Goal: Transaction & Acquisition: Purchase product/service

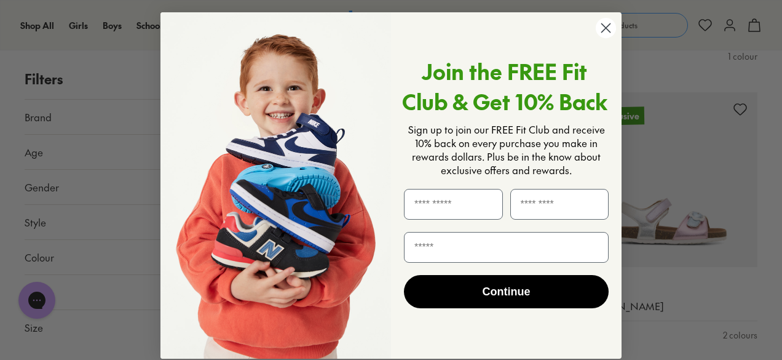
click at [603, 28] on icon "Close dialog" at bounding box center [606, 28] width 9 height 9
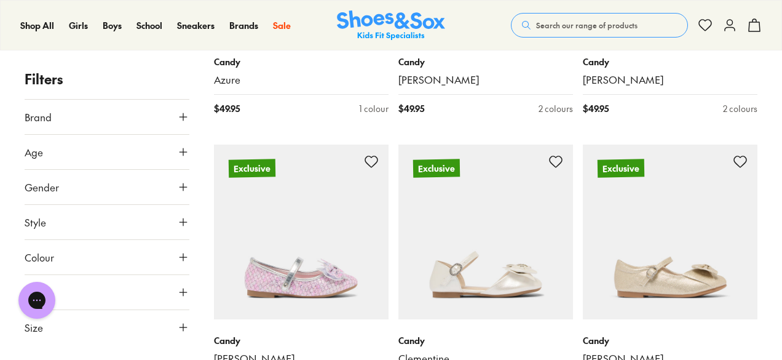
scroll to position [1587, 0]
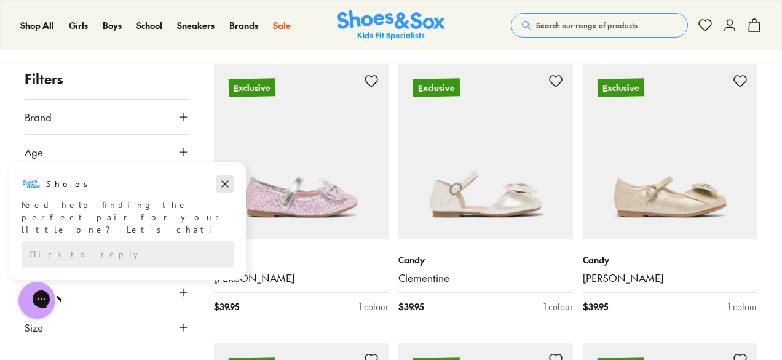
click at [225, 184] on icon "Dismiss campaign" at bounding box center [225, 184] width 7 height 7
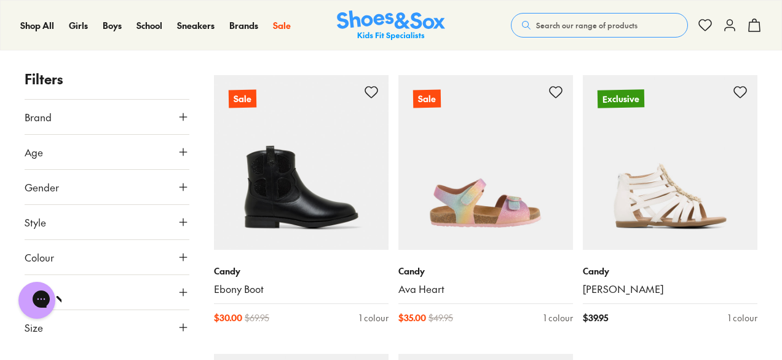
scroll to position [2701, 0]
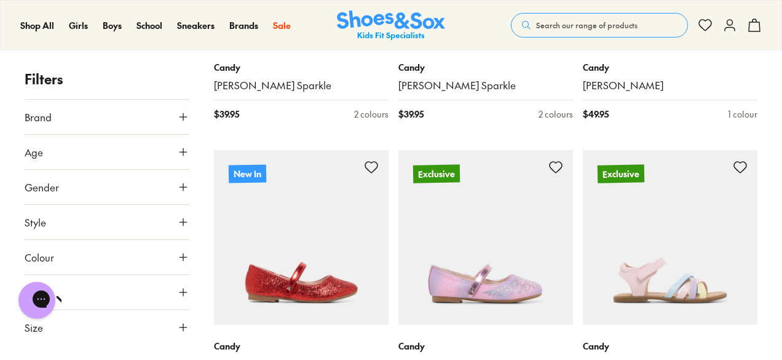
scroll to position [400, 0]
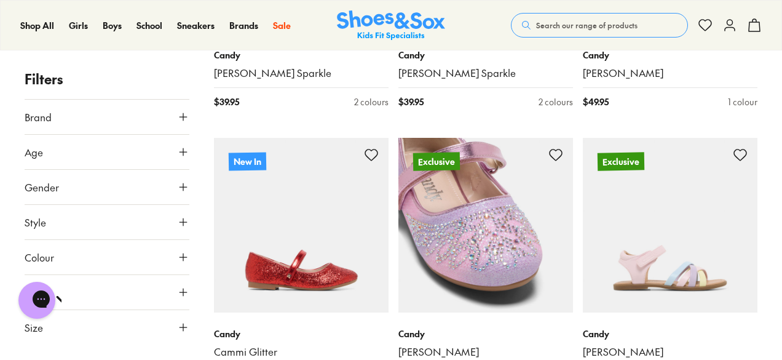
click at [442, 247] on img at bounding box center [485, 225] width 175 height 175
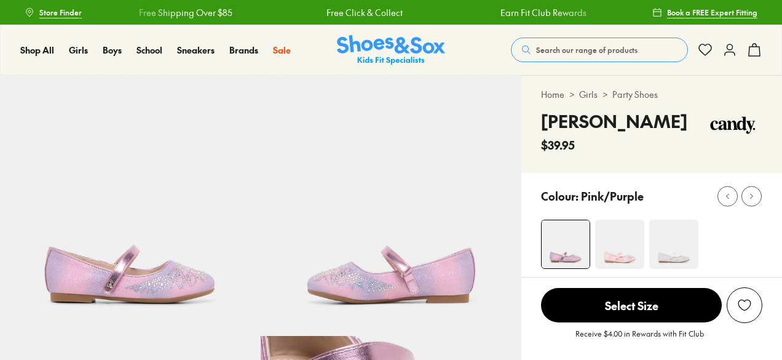
scroll to position [197, 0]
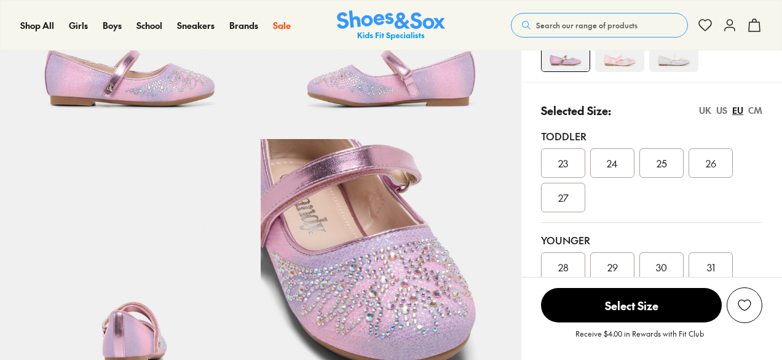
select select "*"
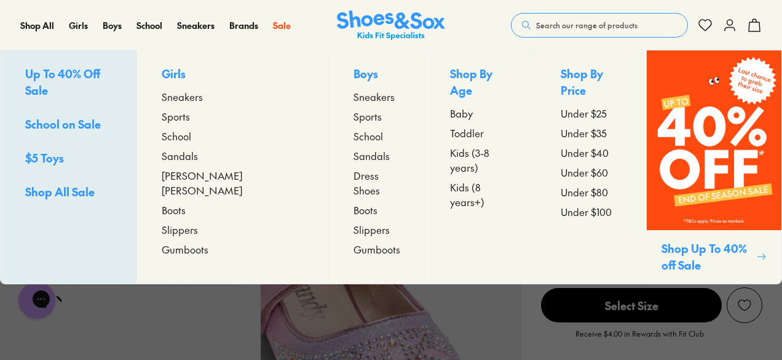
scroll to position [0, 0]
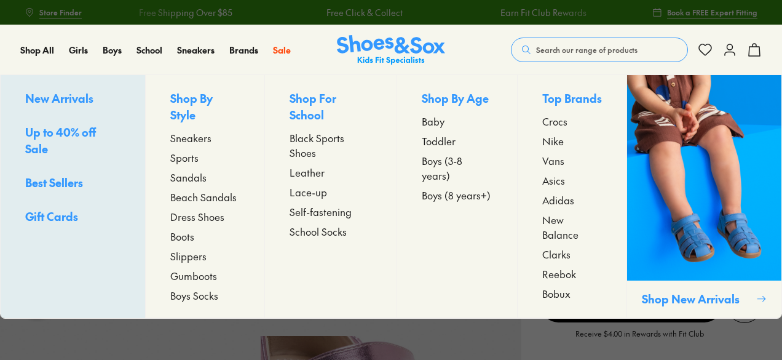
click at [187, 130] on span "Sneakers" at bounding box center [190, 137] width 41 height 15
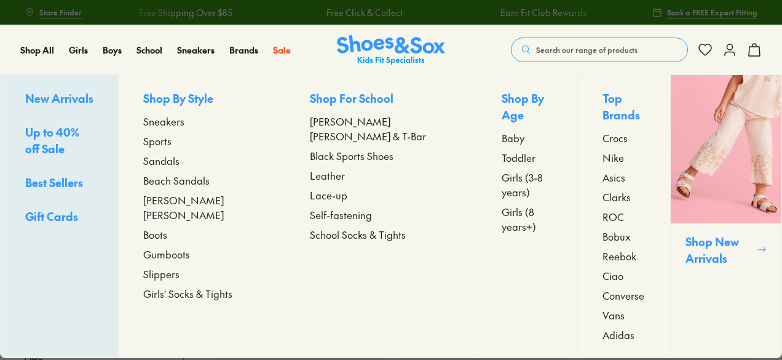
click at [172, 125] on span "Sneakers" at bounding box center [163, 121] width 41 height 15
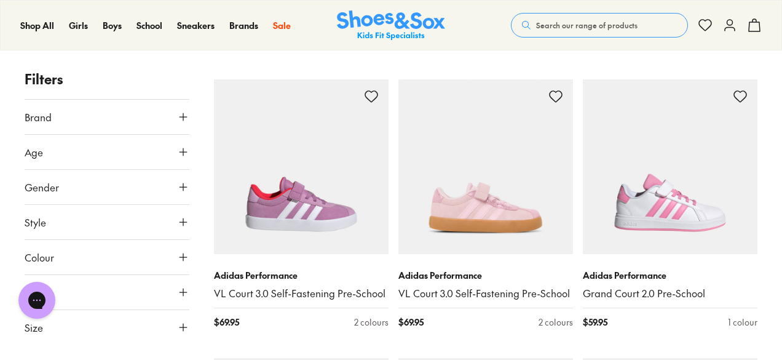
scroll to position [2709, 0]
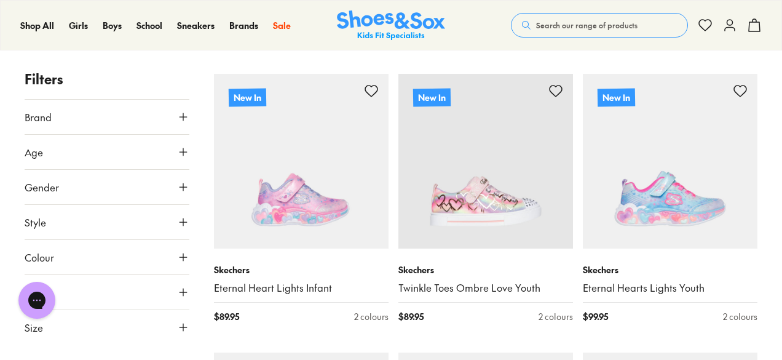
scroll to position [6100, 0]
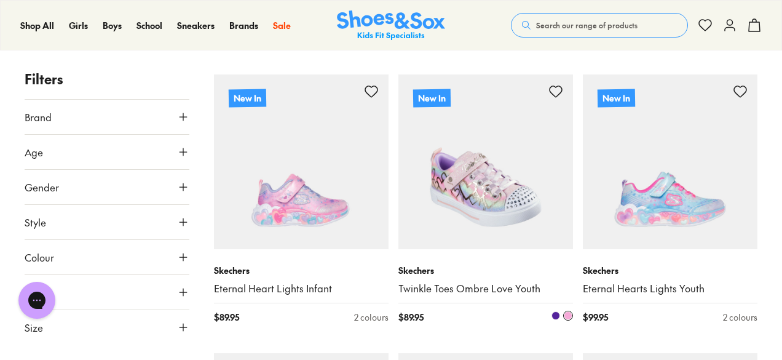
click at [432, 187] on img at bounding box center [485, 161] width 175 height 175
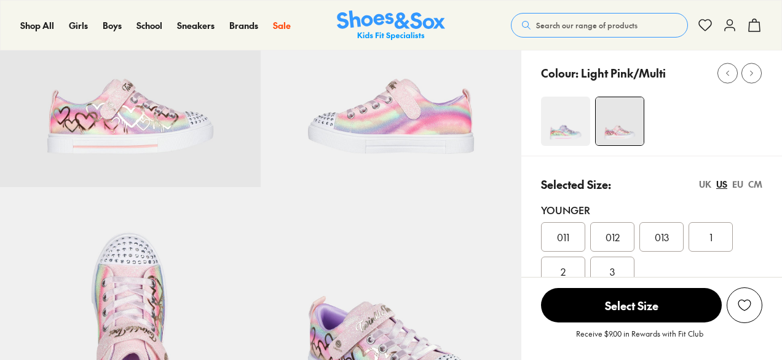
scroll to position [212, 0]
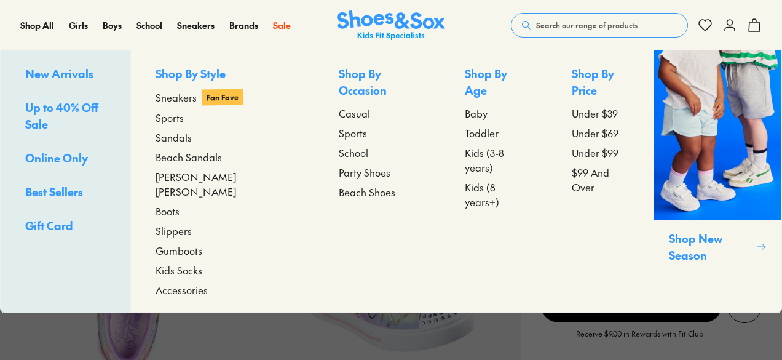
select select "*"
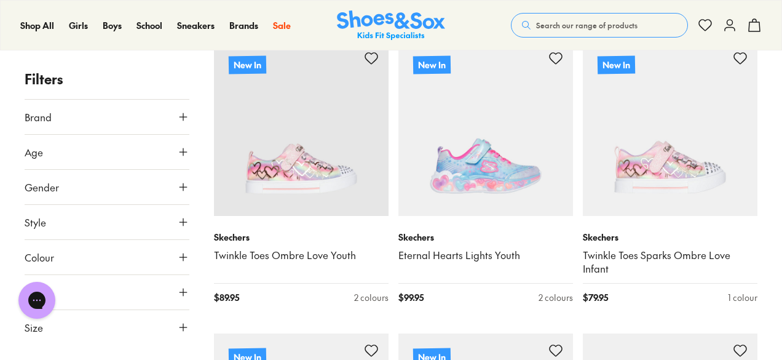
scroll to position [293, 0]
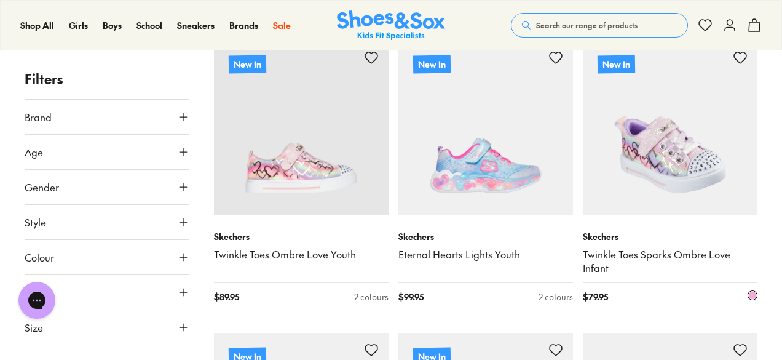
click at [628, 244] on div "Skechers Twinkle Toes Sparks Ombre Love Infant" at bounding box center [670, 252] width 175 height 45
click at [620, 257] on link "Twinkle Toes Sparks Ombre Love Infant" at bounding box center [670, 261] width 175 height 27
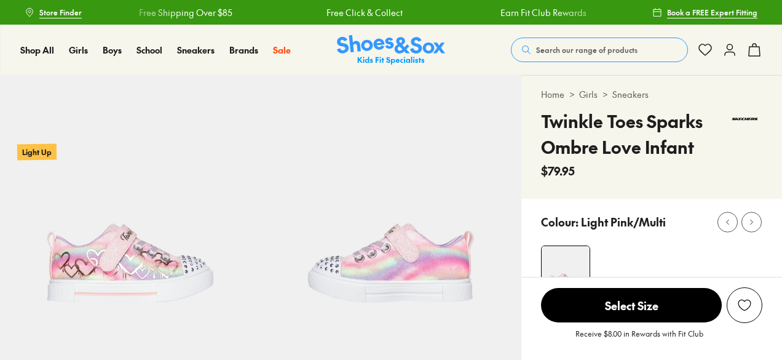
scroll to position [203, 0]
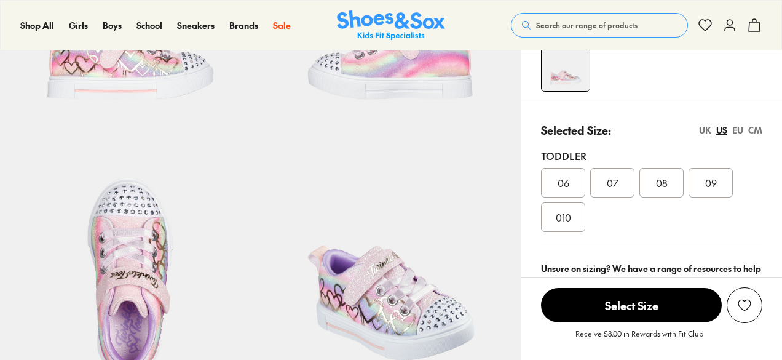
click at [560, 220] on span "010" at bounding box center [563, 217] width 15 height 15
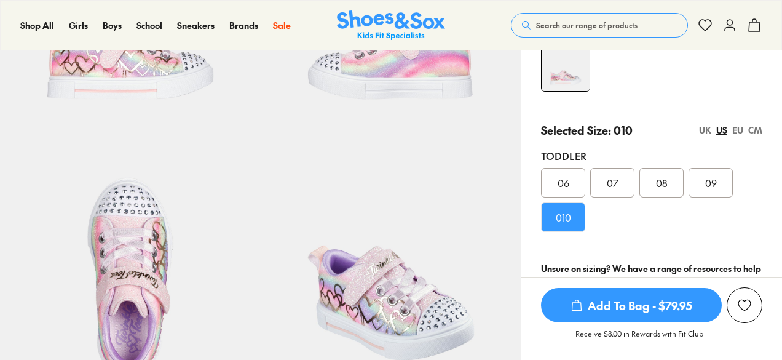
select select "*"
click at [706, 129] on div "UK" at bounding box center [705, 130] width 12 height 13
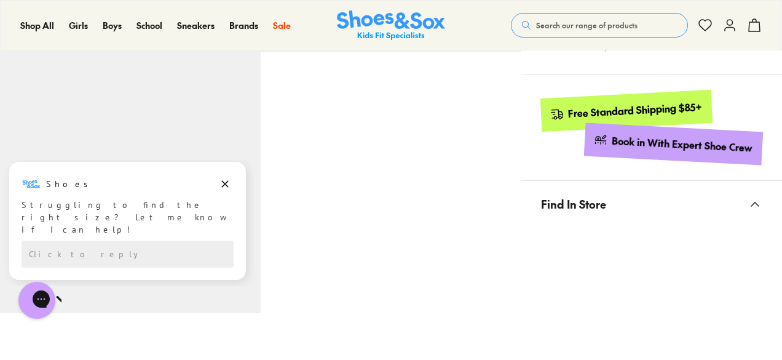
scroll to position [544, 0]
click at [221, 183] on icon "Dismiss campaign" at bounding box center [225, 183] width 12 height 15
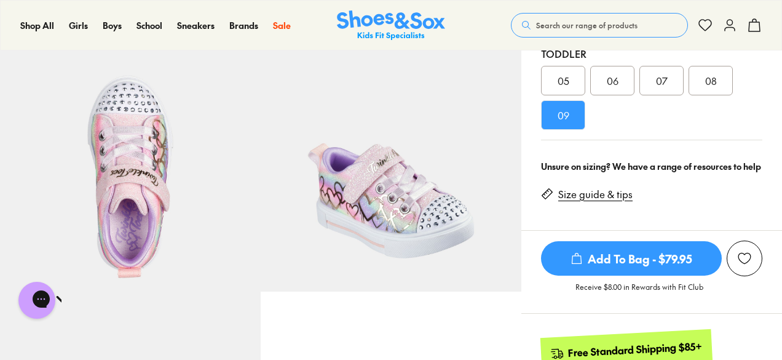
scroll to position [304, 0]
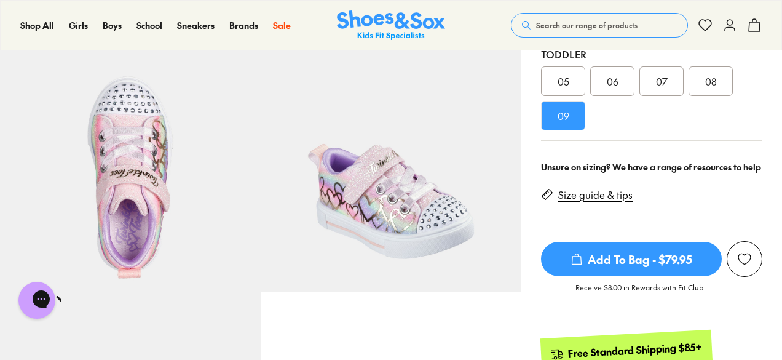
click at [587, 193] on link "Size guide & tips" at bounding box center [595, 195] width 74 height 14
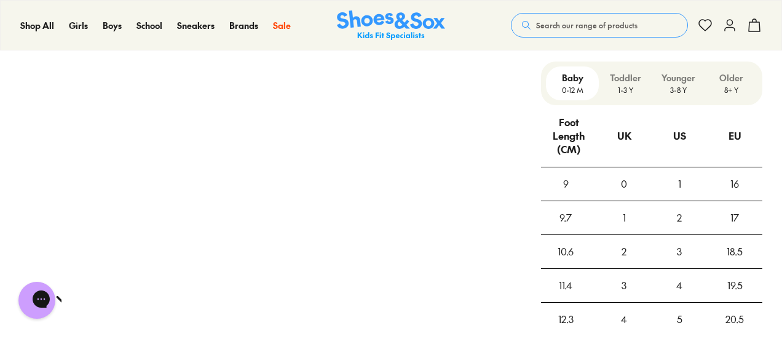
scroll to position [1032, 0]
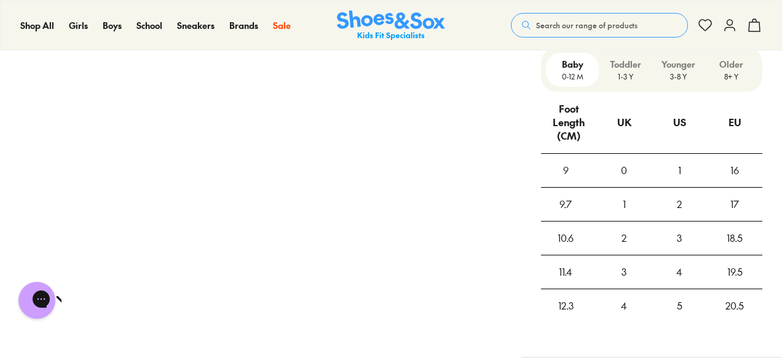
click at [678, 67] on p "Younger" at bounding box center [678, 64] width 43 height 13
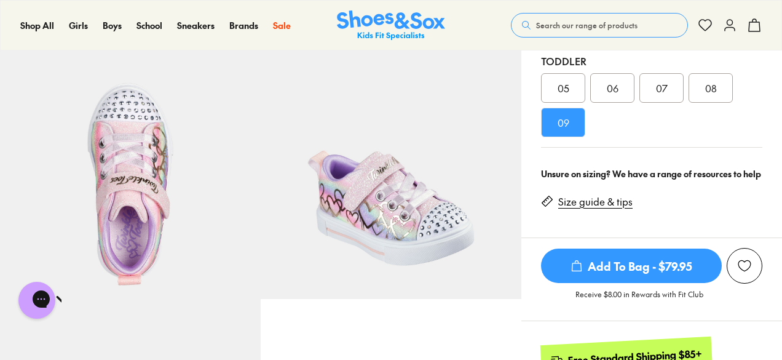
scroll to position [298, 0]
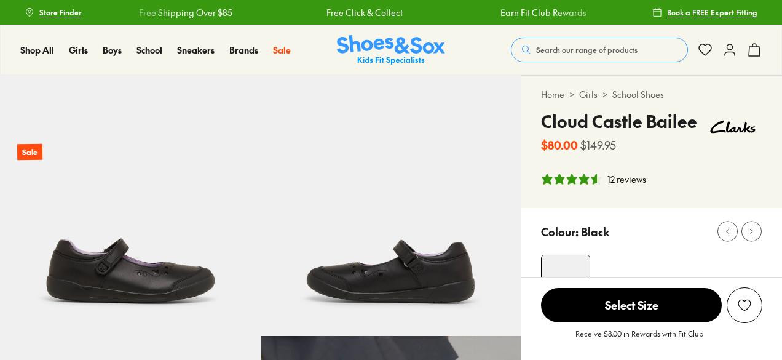
select select "*"
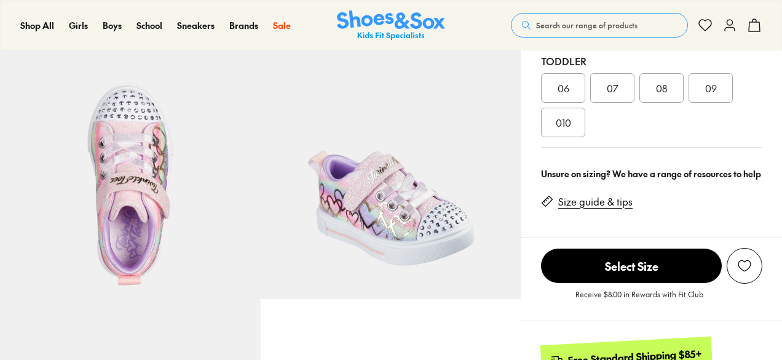
select select "*"
